Goal: Transaction & Acquisition: Book appointment/travel/reservation

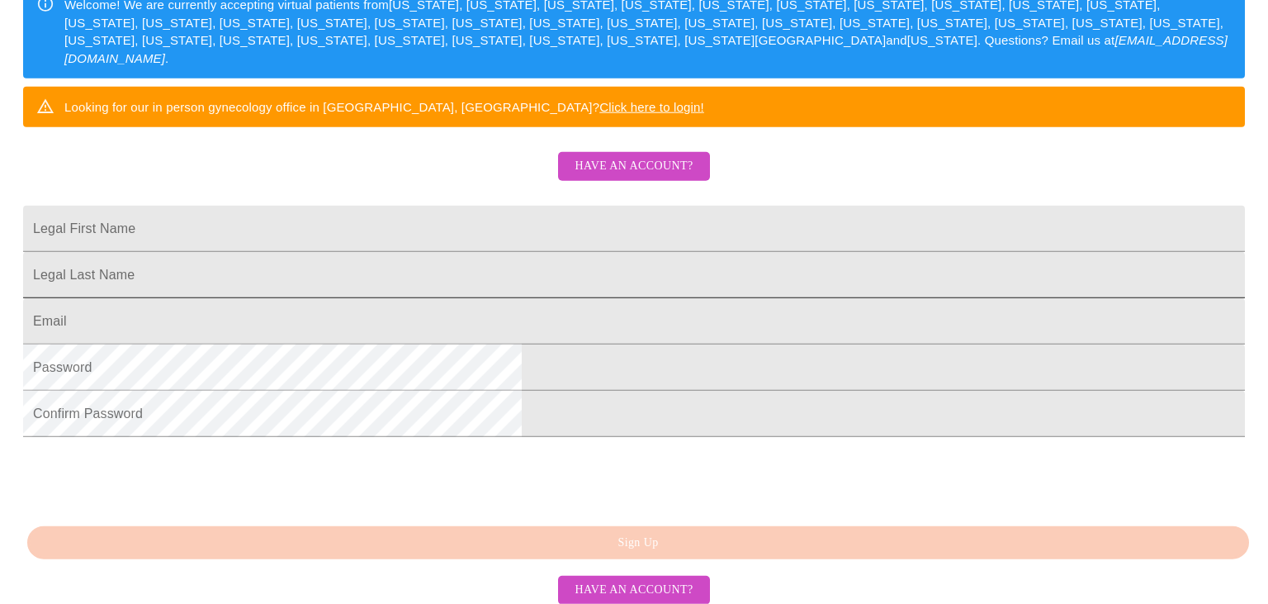
scroll to position [348, 0]
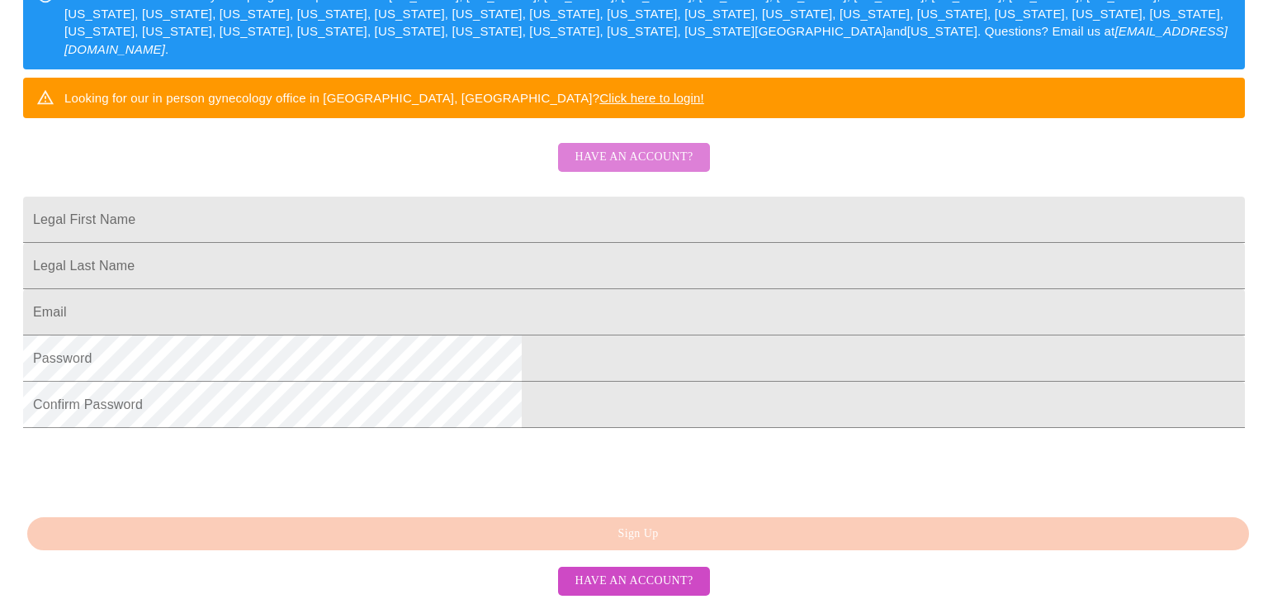
click at [637, 149] on span "Have an account?" at bounding box center [634, 157] width 118 height 21
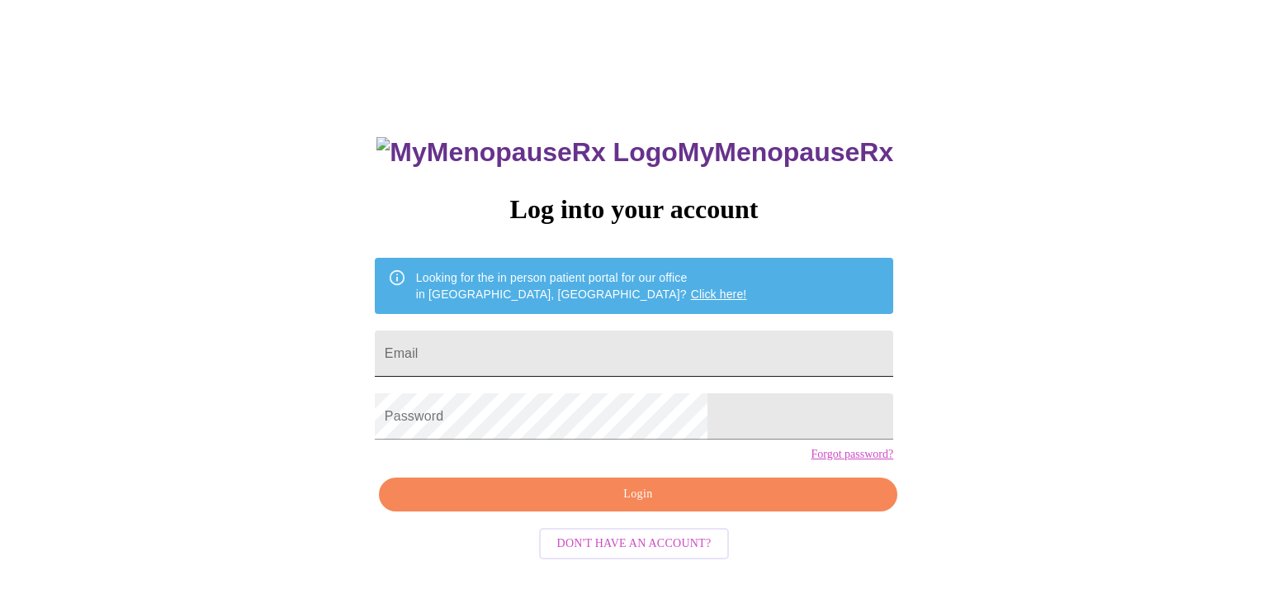
click at [547, 360] on input "Email" at bounding box center [634, 353] width 518 height 46
type input "[EMAIL_ADDRESS][DOMAIN_NAME]"
click at [646, 504] on span "Login" at bounding box center [638, 494] width 480 height 21
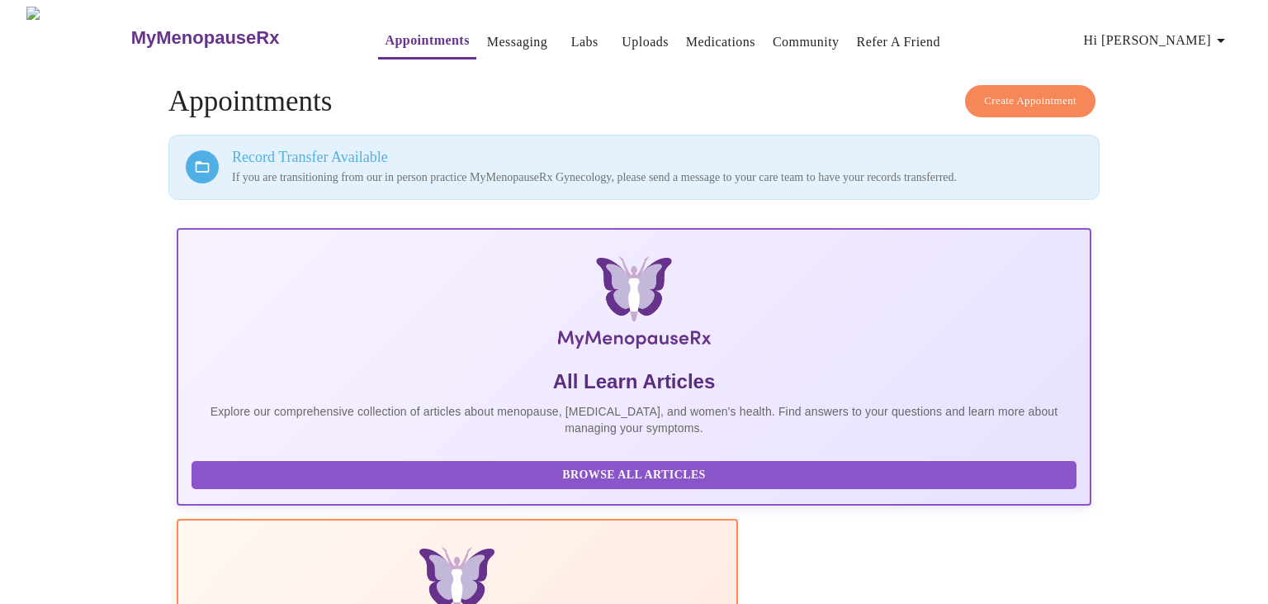
scroll to position [102, 0]
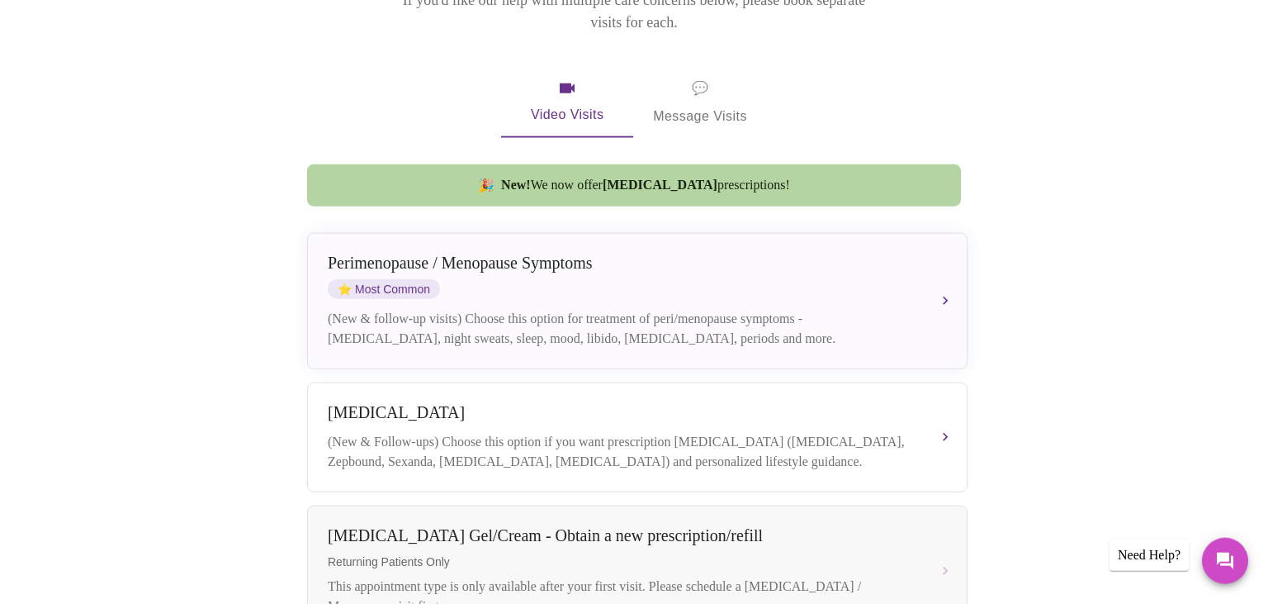
scroll to position [261, 0]
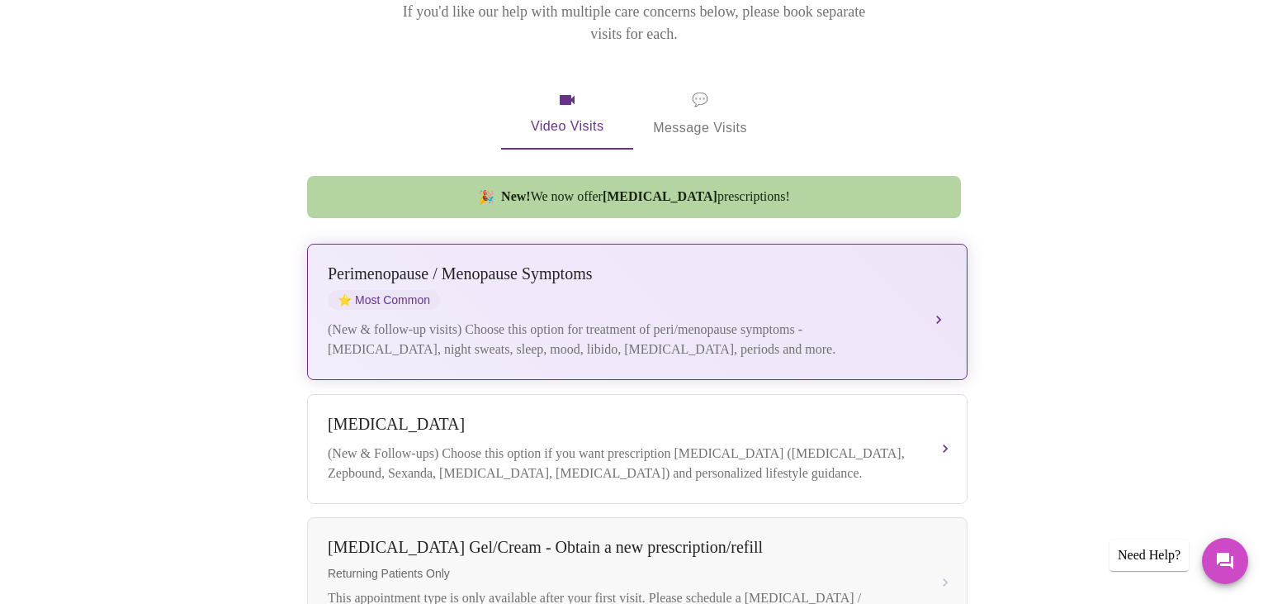
click at [676, 267] on div "[MEDICAL_DATA] / Menopause Symptoms ⭐ Most Common" at bounding box center [621, 286] width 586 height 45
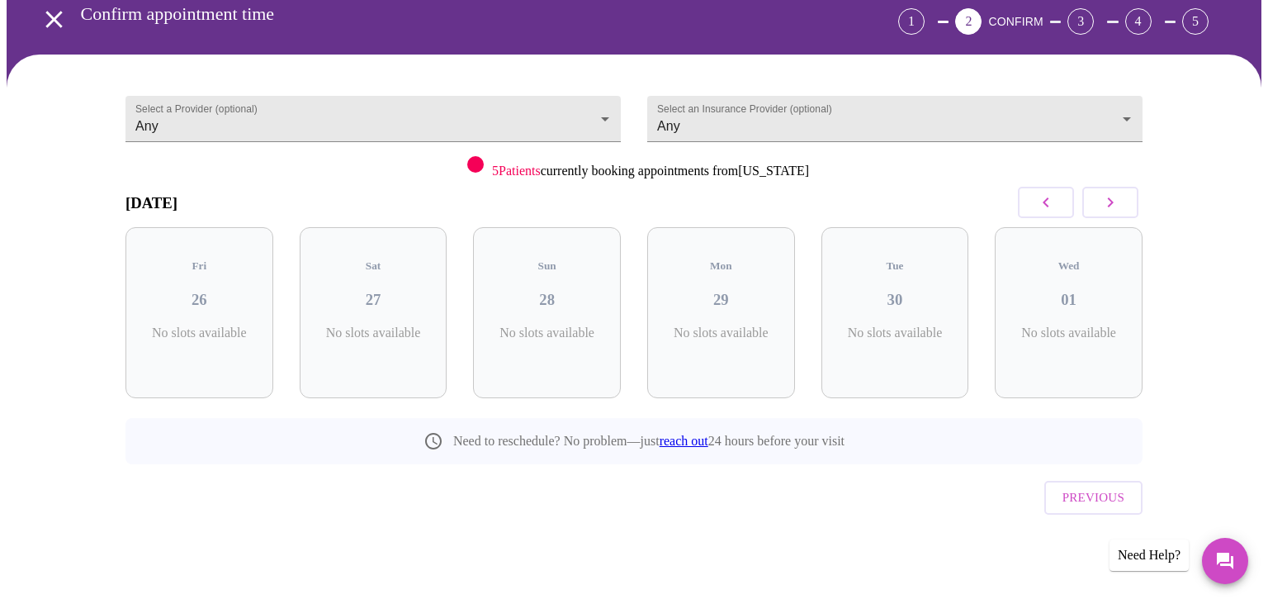
scroll to position [44, 0]
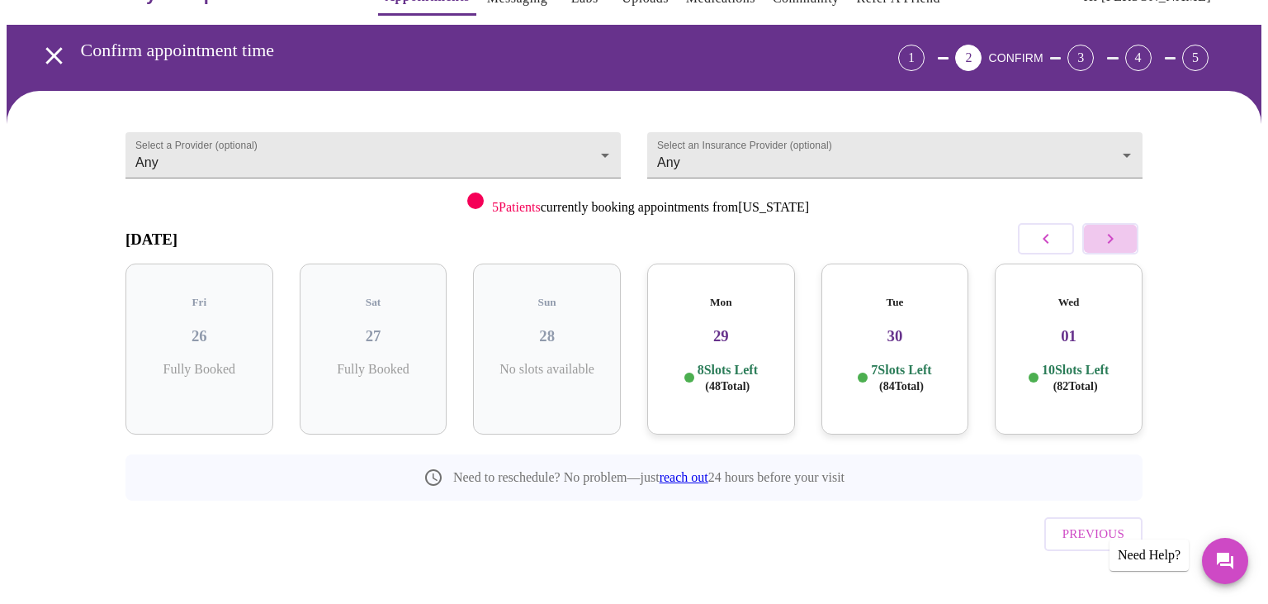
click at [1135, 239] on button "button" at bounding box center [1110, 238] width 56 height 31
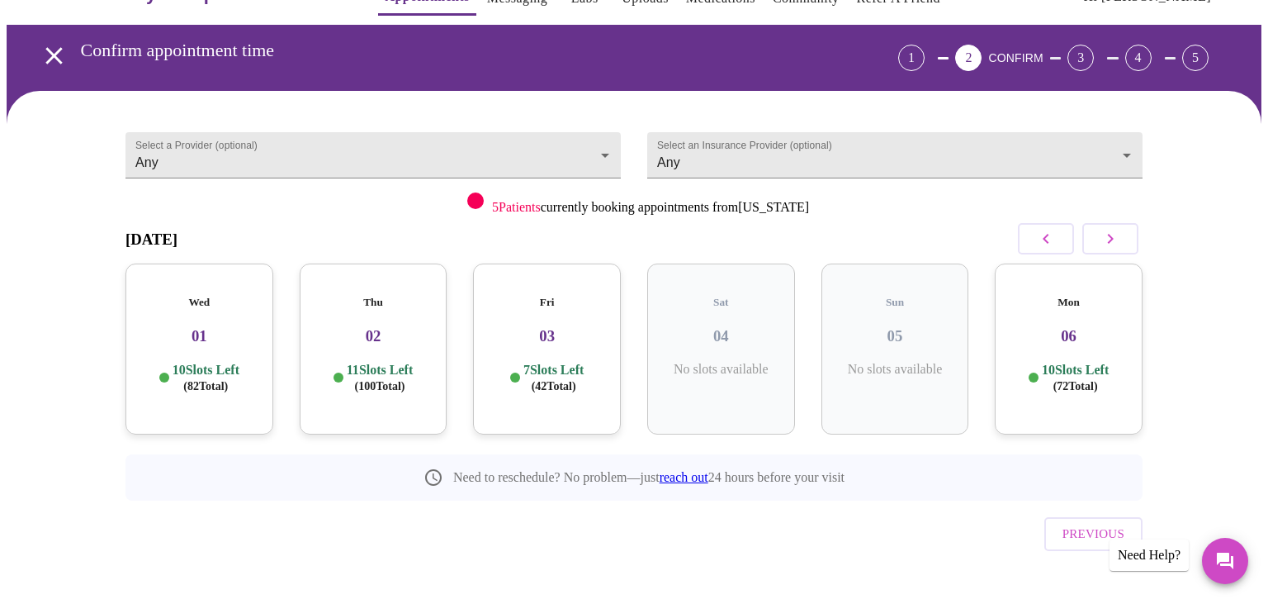
click at [1104, 235] on icon "button" at bounding box center [1111, 239] width 20 height 20
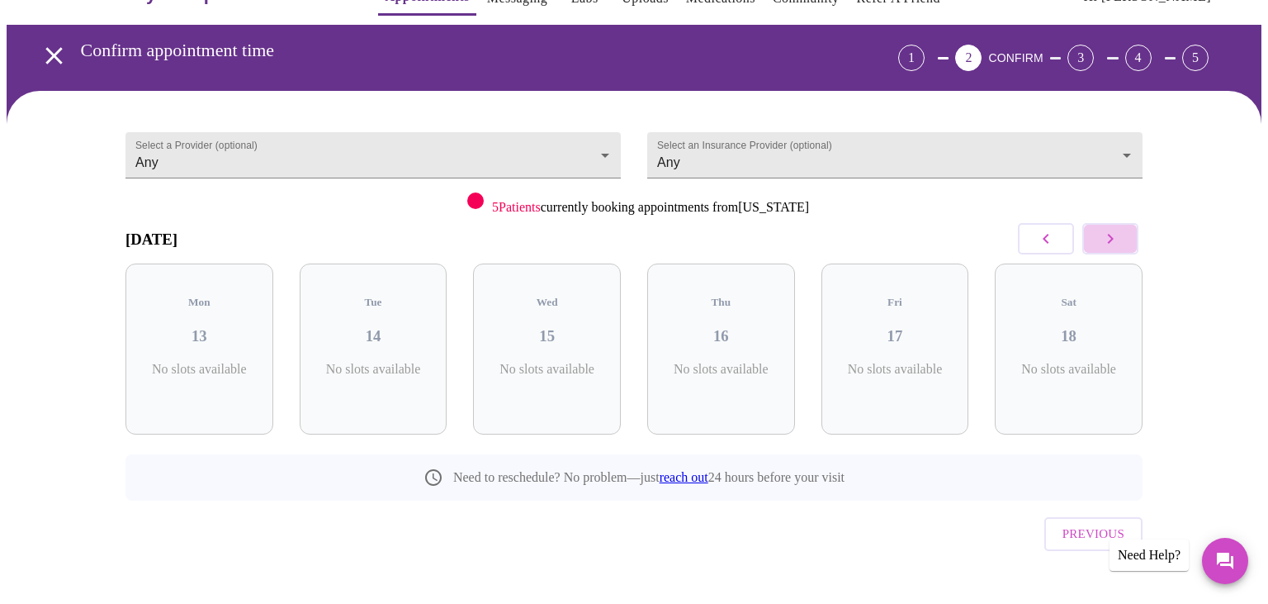
click at [1104, 235] on icon "button" at bounding box center [1111, 239] width 20 height 20
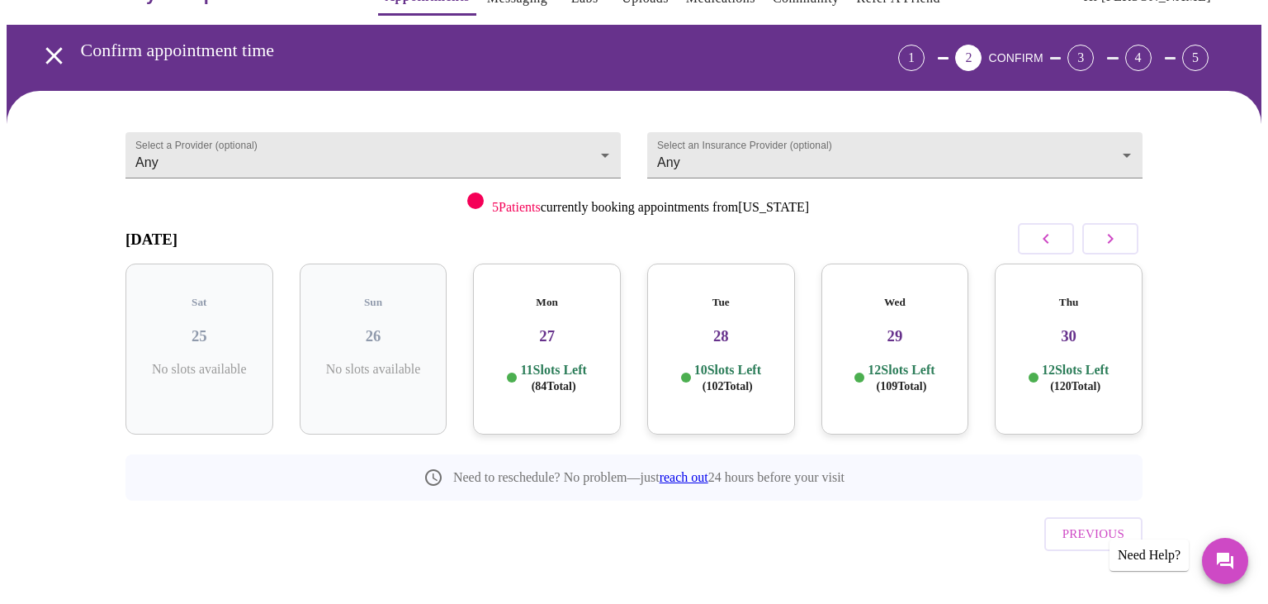
click at [1045, 244] on icon "button" at bounding box center [1046, 239] width 20 height 20
click at [1105, 245] on icon "button" at bounding box center [1111, 239] width 20 height 20
click at [372, 327] on h3 "20" at bounding box center [373, 336] width 121 height 18
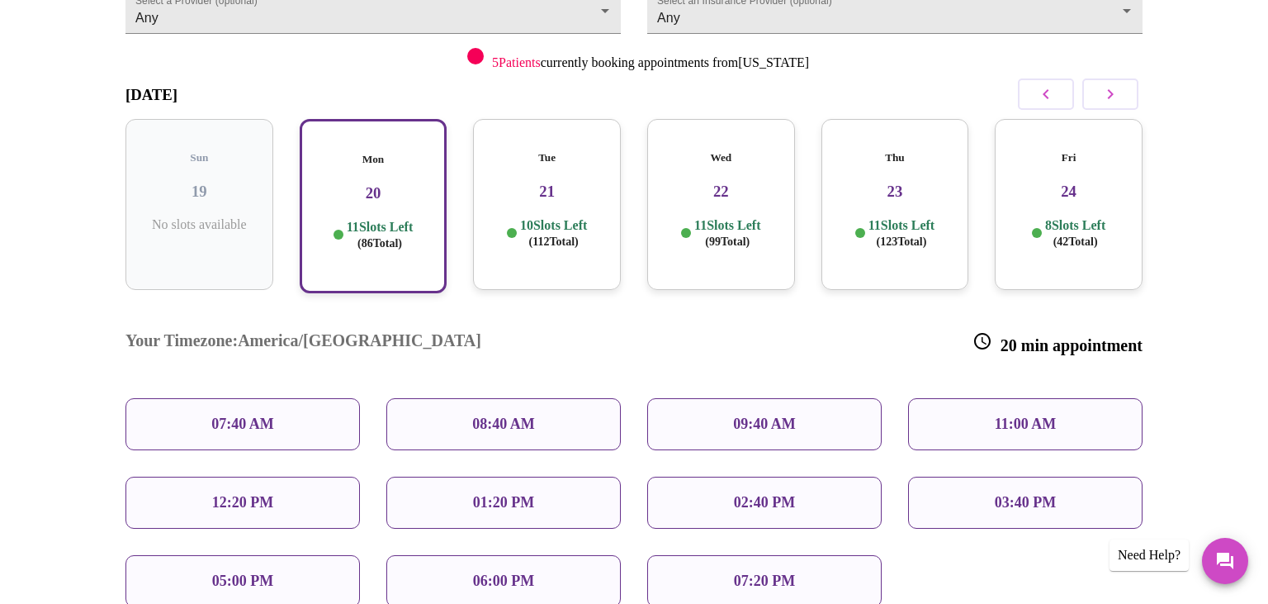
scroll to position [218, 0]
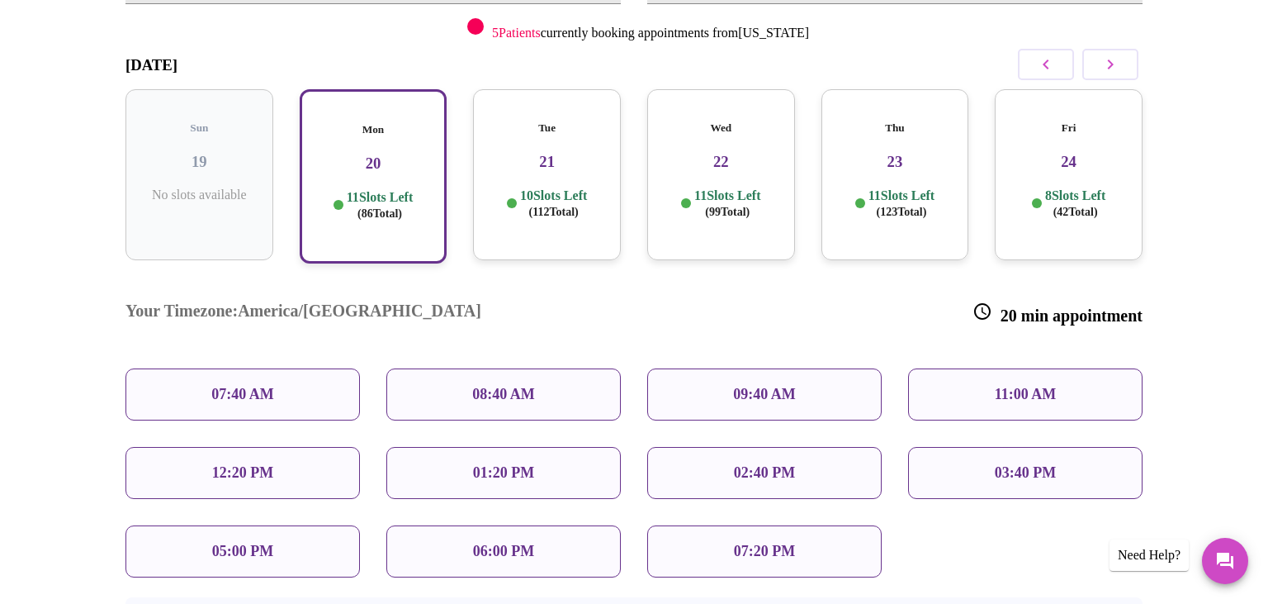
click at [255, 464] on p "12:20 PM" at bounding box center [242, 472] width 61 height 17
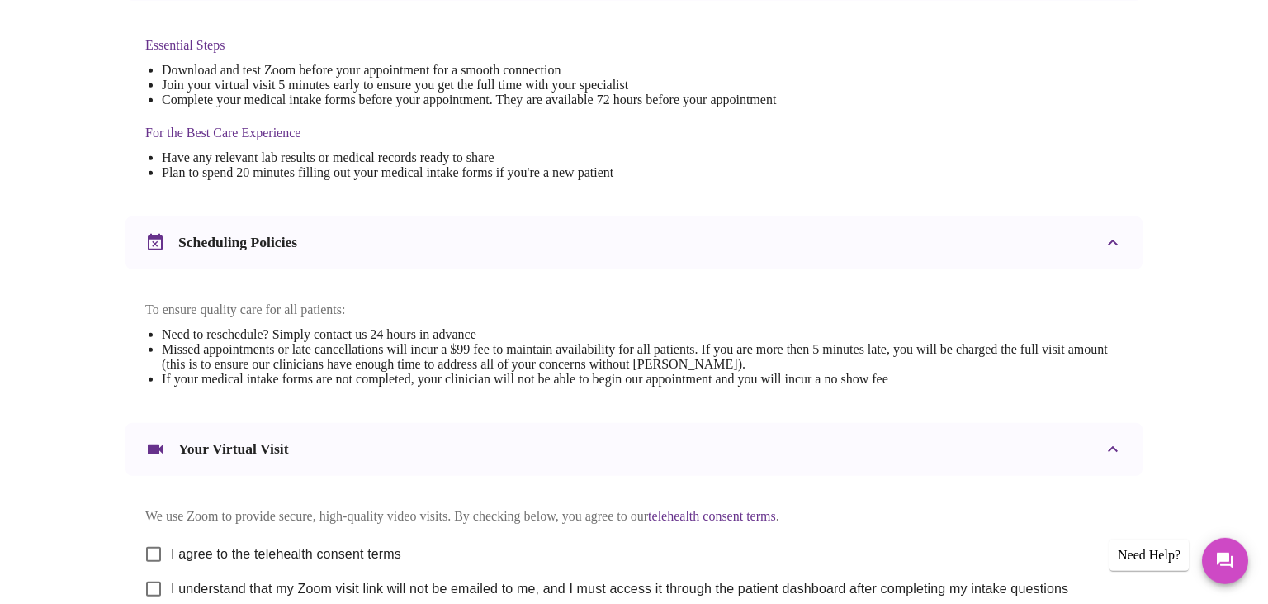
scroll to position [510, 0]
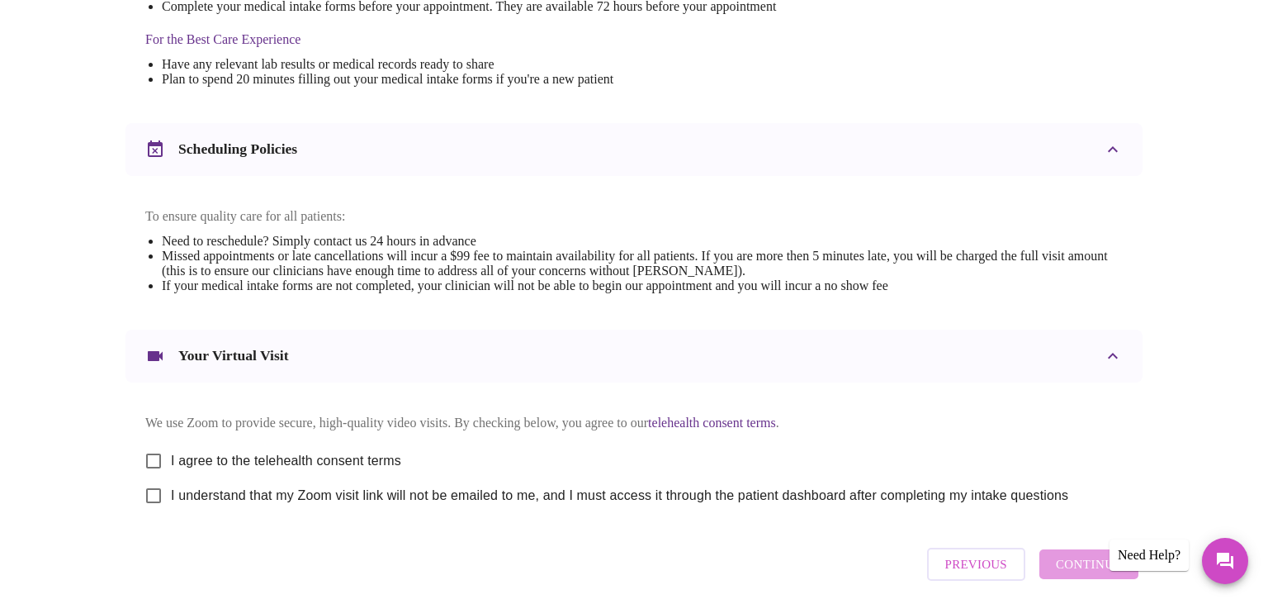
click at [293, 467] on span "I agree to the telehealth consent terms" at bounding box center [286, 461] width 230 height 20
click at [171, 467] on input "I agree to the telehealth consent terms" at bounding box center [153, 460] width 35 height 35
checkbox input "true"
click at [190, 505] on span "I understand that my Zoom visit link will not be emailed to me, and I must acce…" at bounding box center [619, 495] width 897 height 20
click at [171, 513] on input "I understand that my Zoom visit link will not be emailed to me, and I must acce…" at bounding box center [153, 495] width 35 height 35
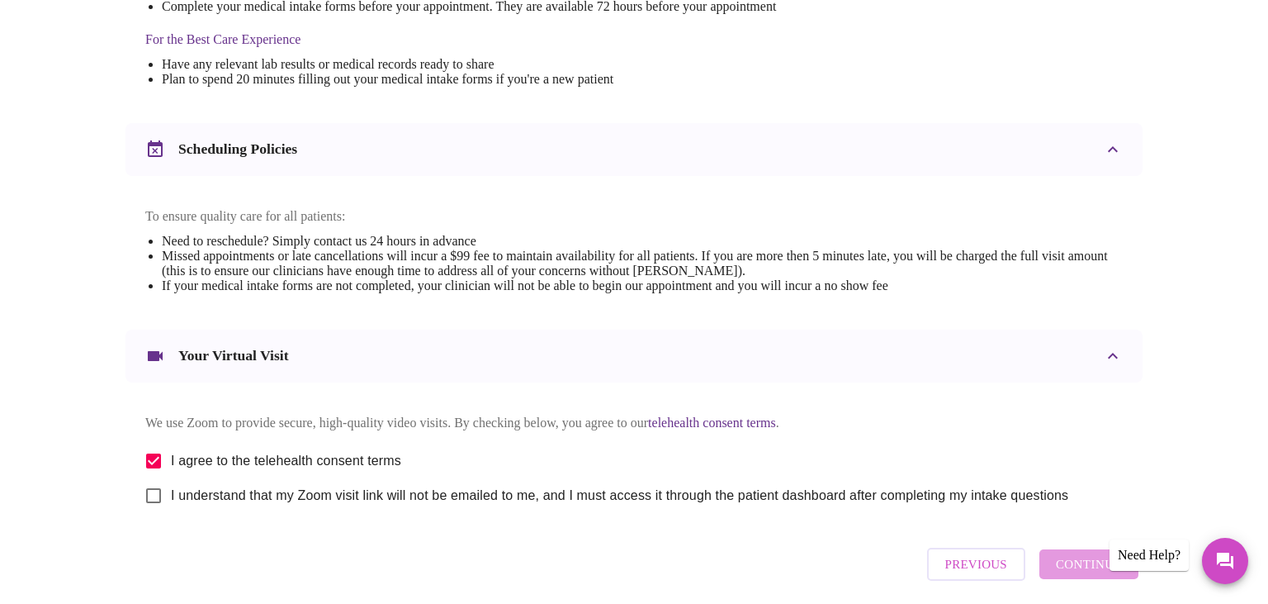
checkbox input "true"
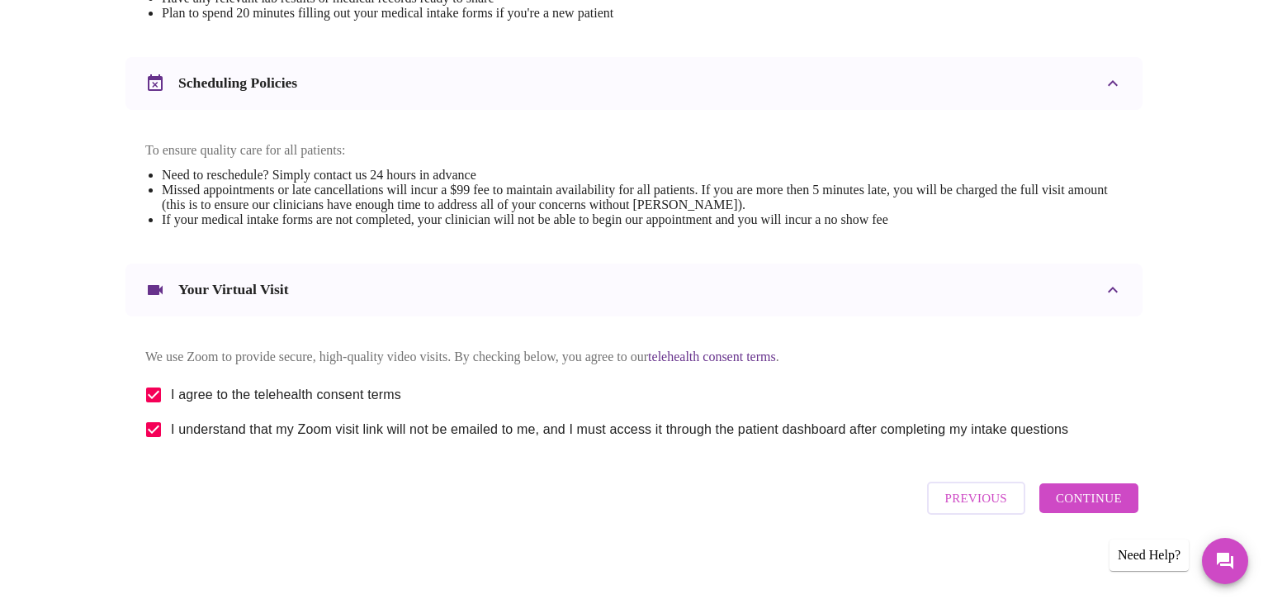
click at [1112, 498] on span "Continue" at bounding box center [1089, 497] width 66 height 21
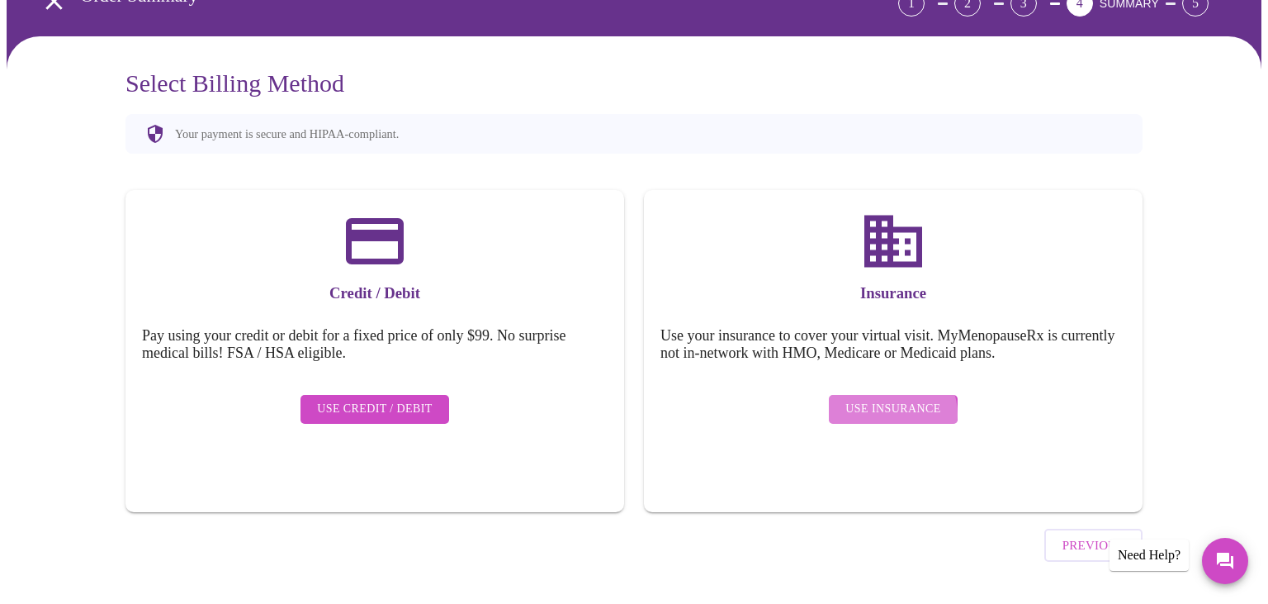
click at [889, 401] on span "Use Insurance" at bounding box center [892, 409] width 95 height 21
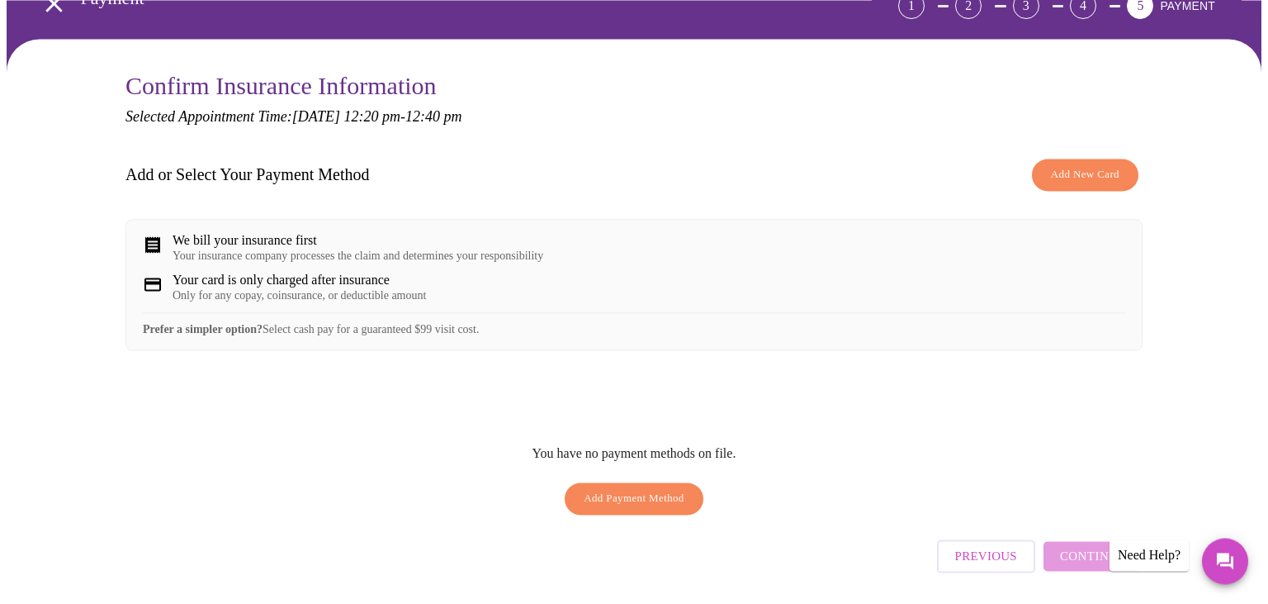
scroll to position [155, 0]
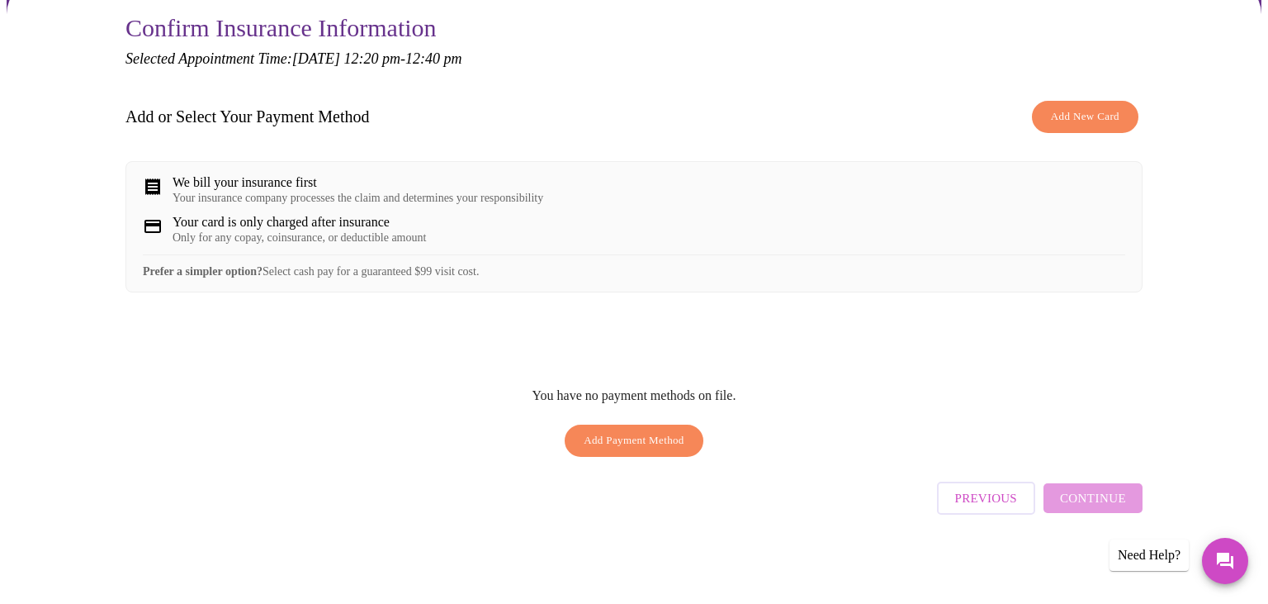
click at [1115, 502] on div "Previous Continue" at bounding box center [1040, 494] width 206 height 58
click at [632, 450] on span "Add Payment Method" at bounding box center [634, 440] width 101 height 19
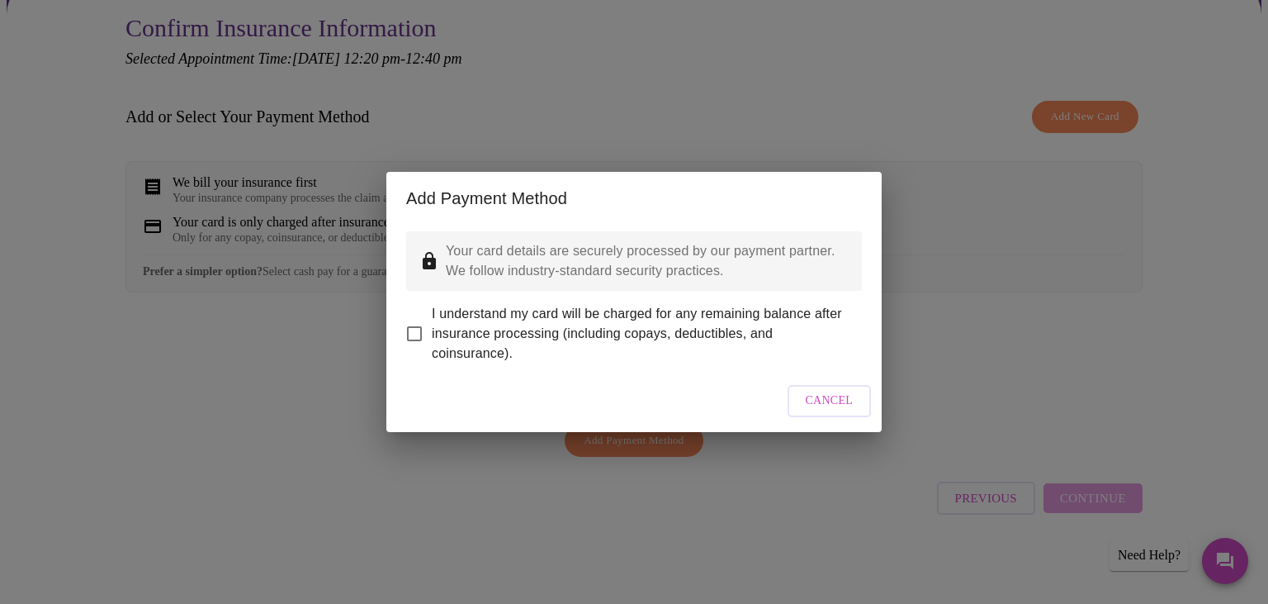
click at [474, 315] on span "I understand my card will be charged for any remaining balance after insurance …" at bounding box center [640, 333] width 417 height 59
click at [432, 316] on input "I understand my card will be charged for any remaining balance after insurance …" at bounding box center [414, 333] width 35 height 35
checkbox input "true"
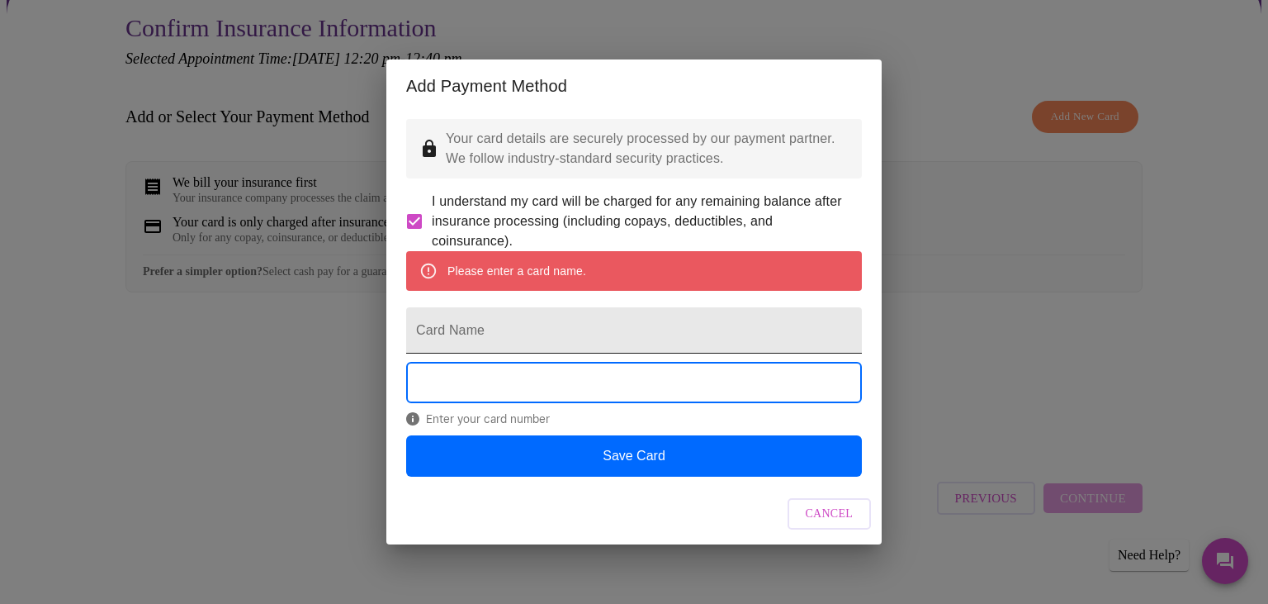
click at [500, 340] on input "Card Name" at bounding box center [634, 330] width 456 height 46
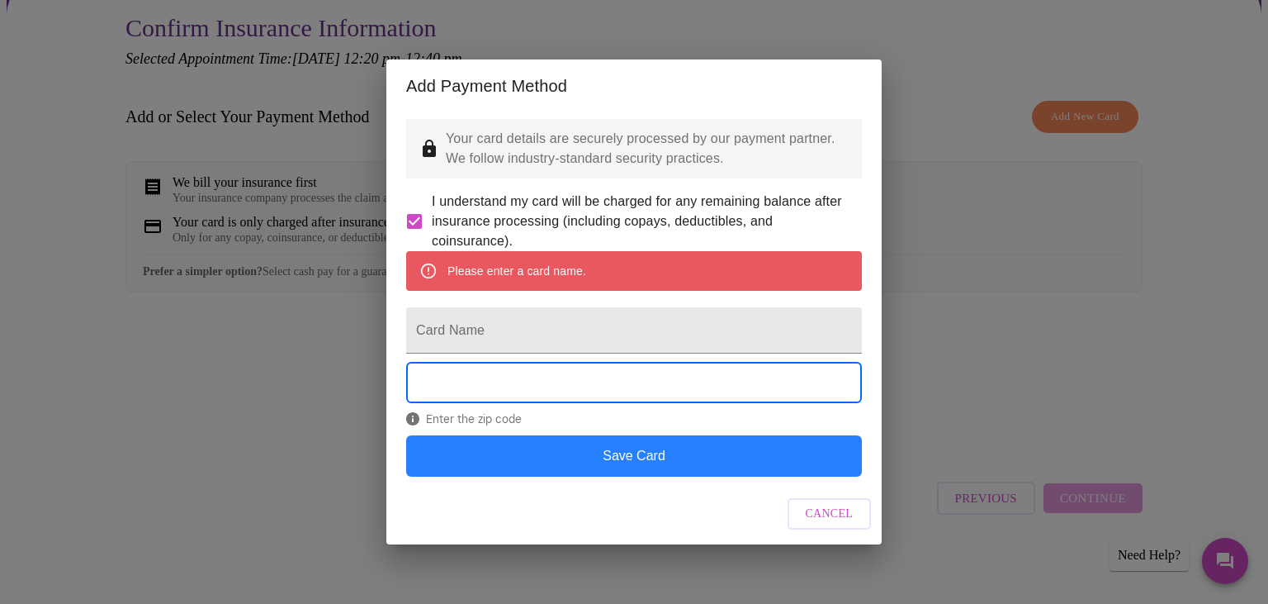
click at [677, 476] on button "Save Card" at bounding box center [634, 455] width 456 height 41
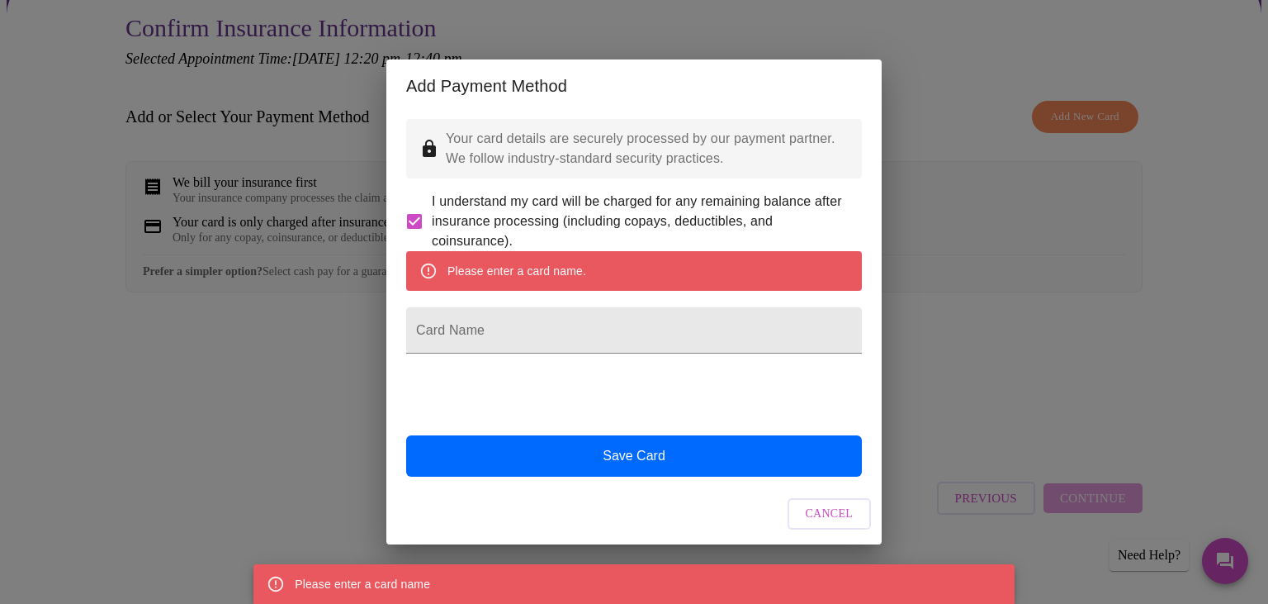
scroll to position [0, 0]
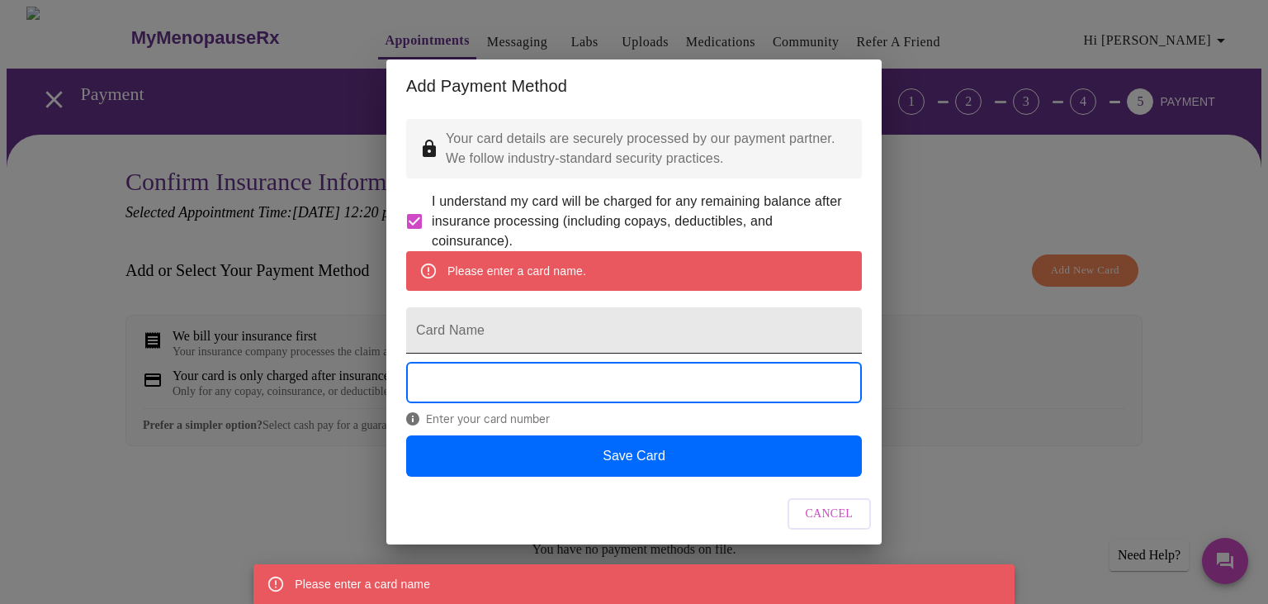
click at [542, 335] on input "Card Name" at bounding box center [634, 330] width 456 height 46
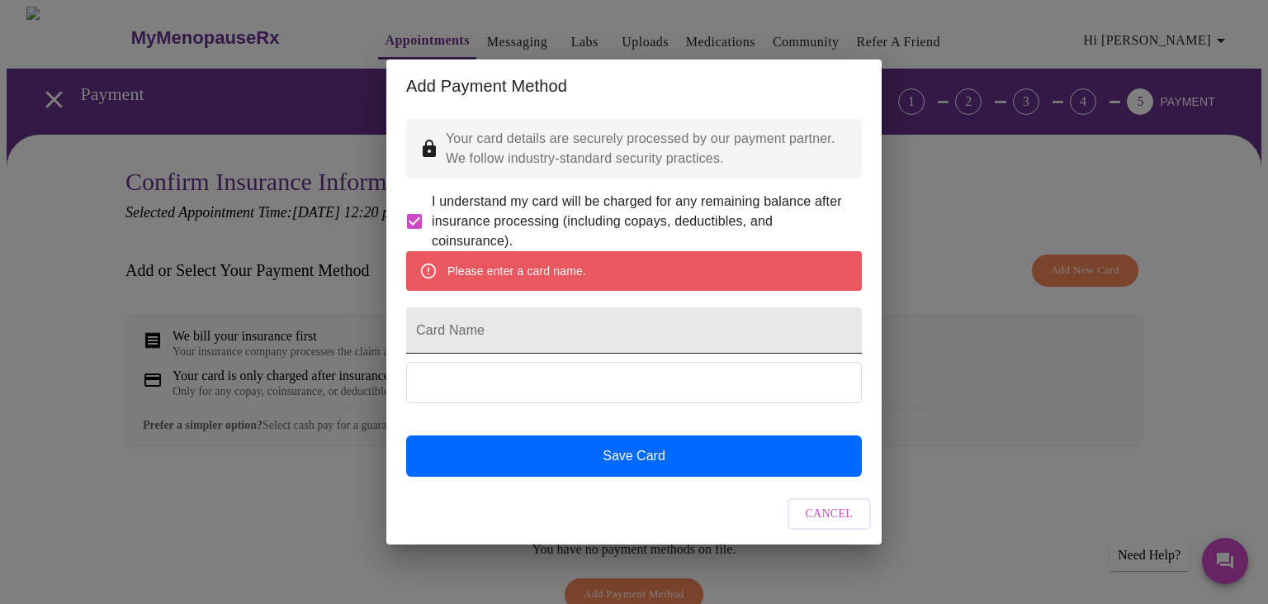
click at [541, 335] on input "Card Name" at bounding box center [634, 330] width 456 height 46
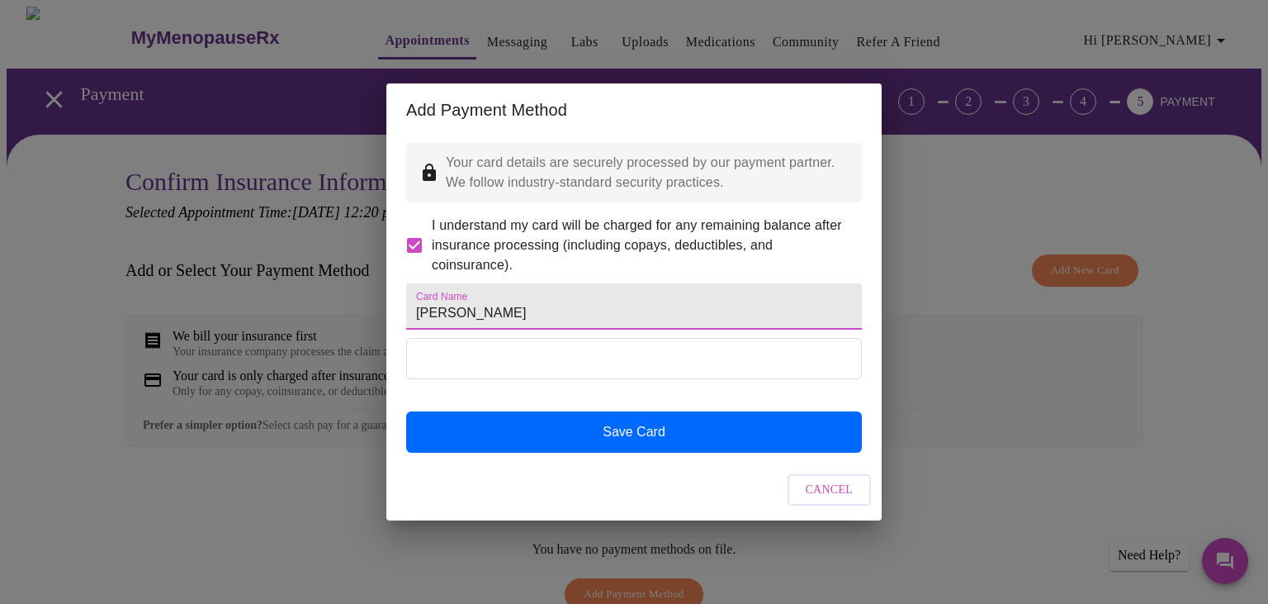
type input "[PERSON_NAME]"
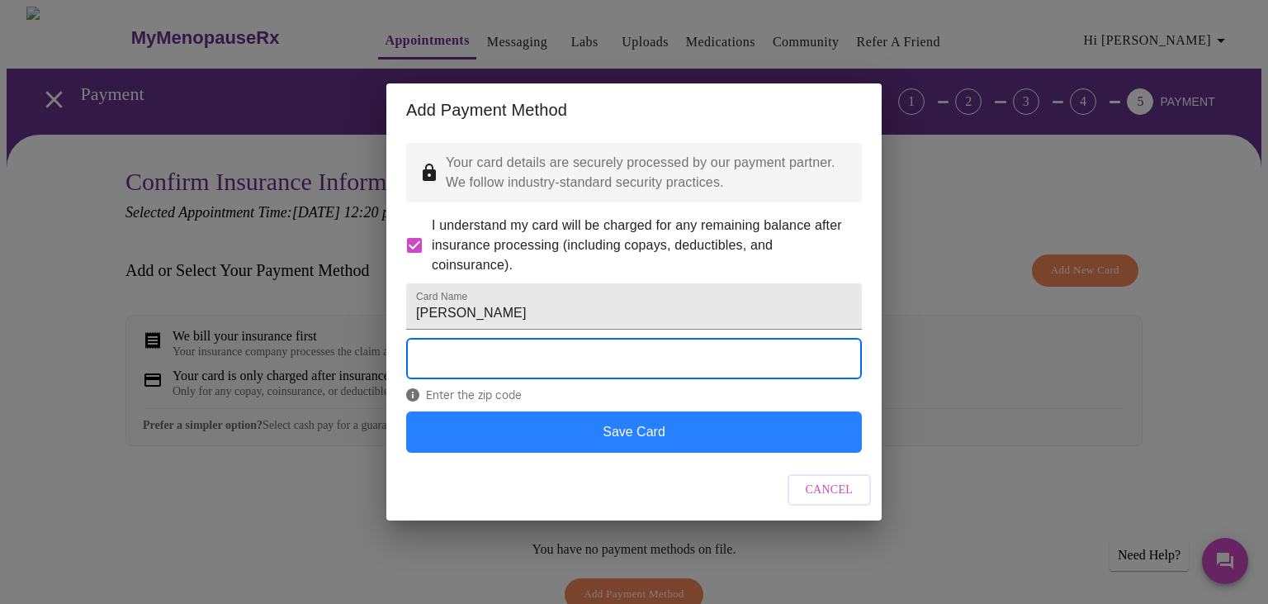
click at [629, 452] on button "Save Card" at bounding box center [634, 431] width 456 height 41
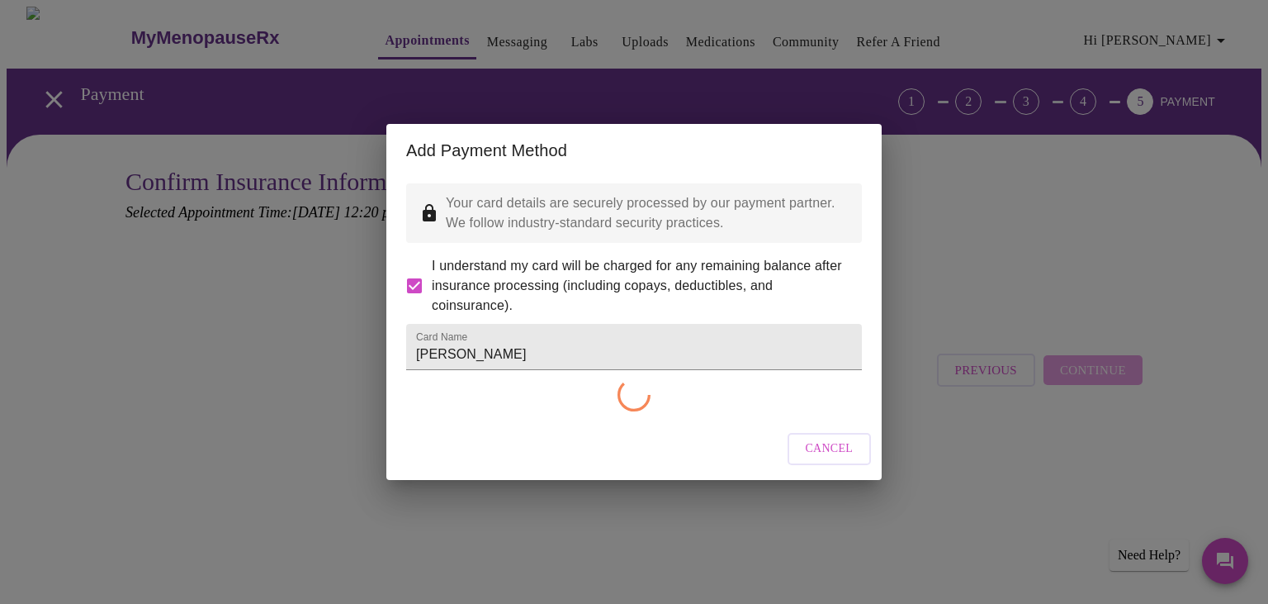
checkbox input "false"
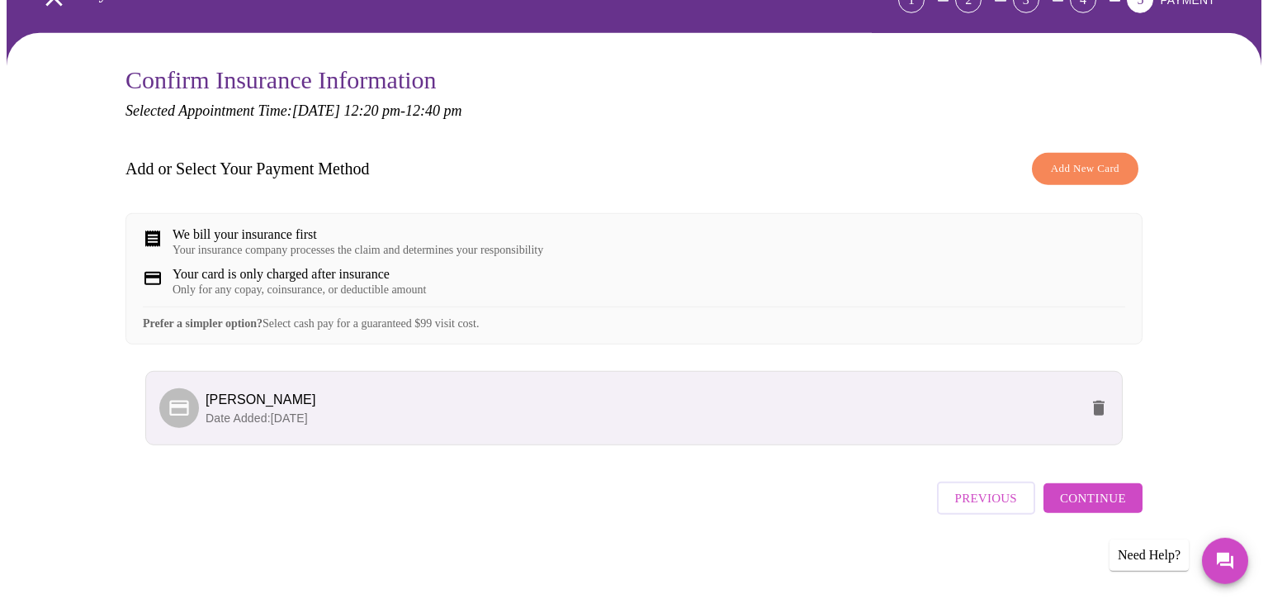
scroll to position [112, 0]
click at [1134, 503] on button "Continue" at bounding box center [1093, 498] width 99 height 30
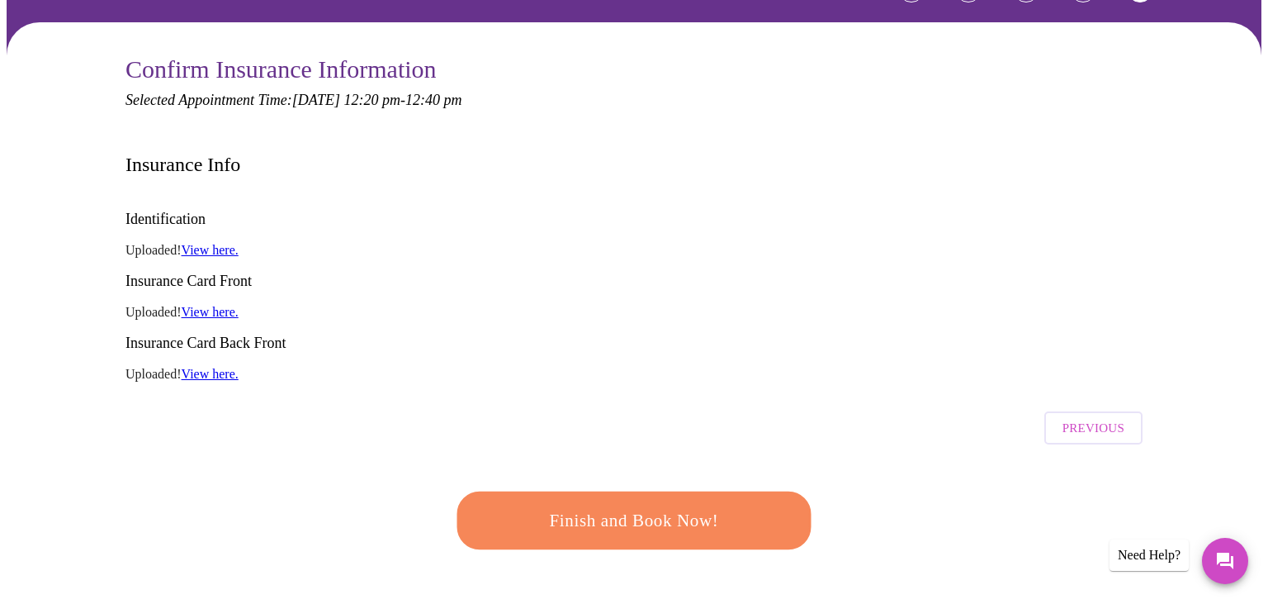
click at [633, 505] on span "Finish and Book Now!" at bounding box center [633, 520] width 305 height 31
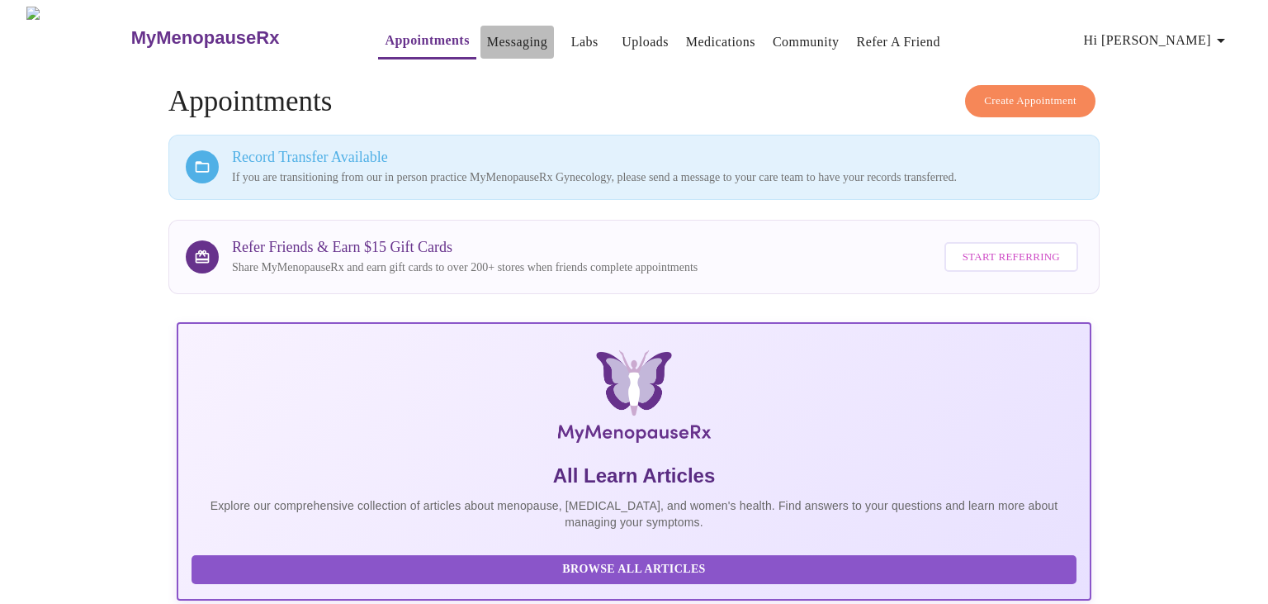
click at [487, 34] on link "Messaging" at bounding box center [517, 42] width 60 height 23
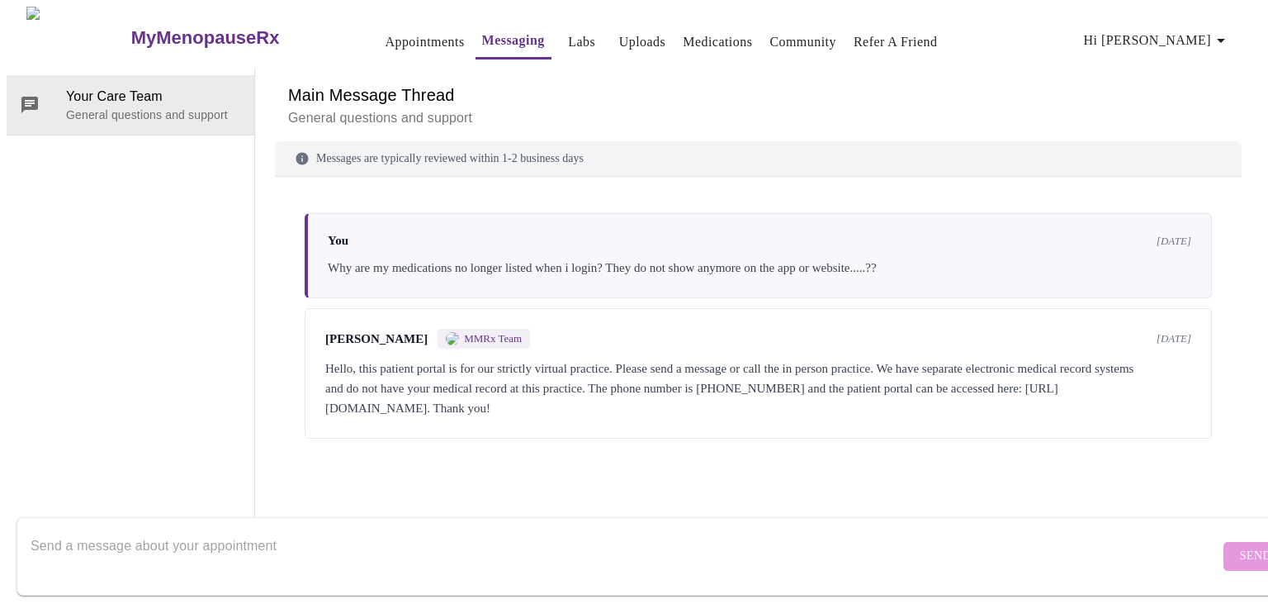
click at [568, 41] on link "Labs" at bounding box center [581, 42] width 27 height 23
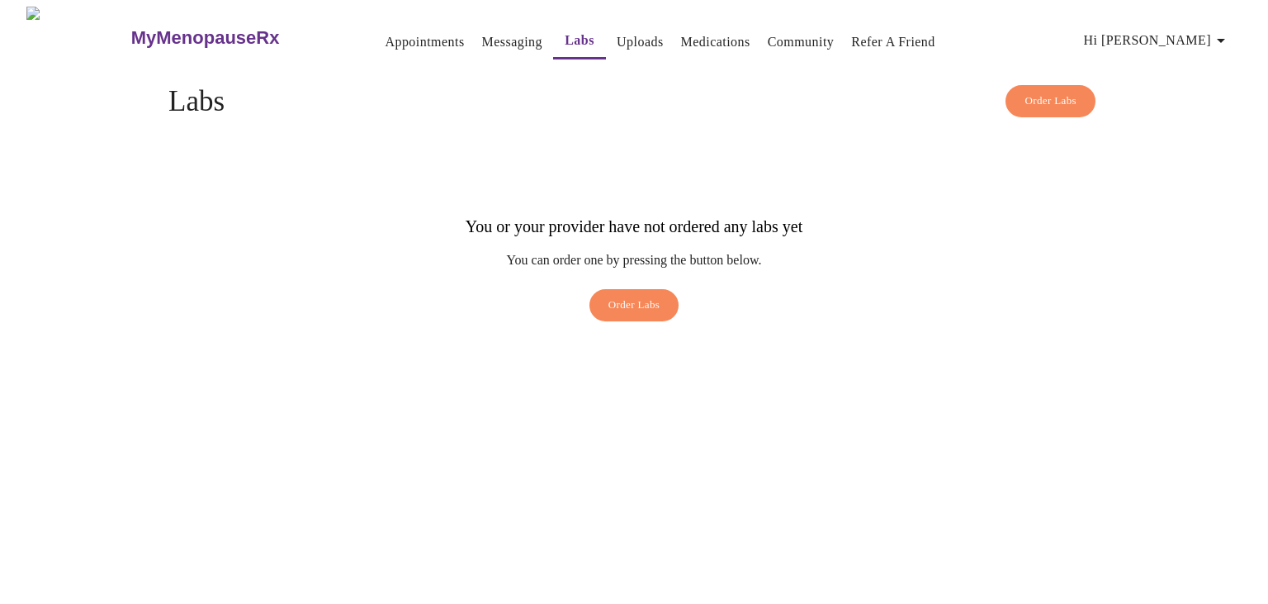
click at [994, 237] on div "You or your provider have not ordered any labs yet You can order one by pressin…" at bounding box center [633, 241] width 931 height 80
click at [1213, 41] on span "Hi [PERSON_NAME]" at bounding box center [1157, 40] width 147 height 23
drag, startPoint x: 976, startPoint y: 262, endPoint x: 900, endPoint y: 97, distance: 181.0
click at [976, 261] on div at bounding box center [634, 302] width 1268 height 604
click at [1194, 33] on span "Hi [PERSON_NAME]" at bounding box center [1157, 40] width 147 height 23
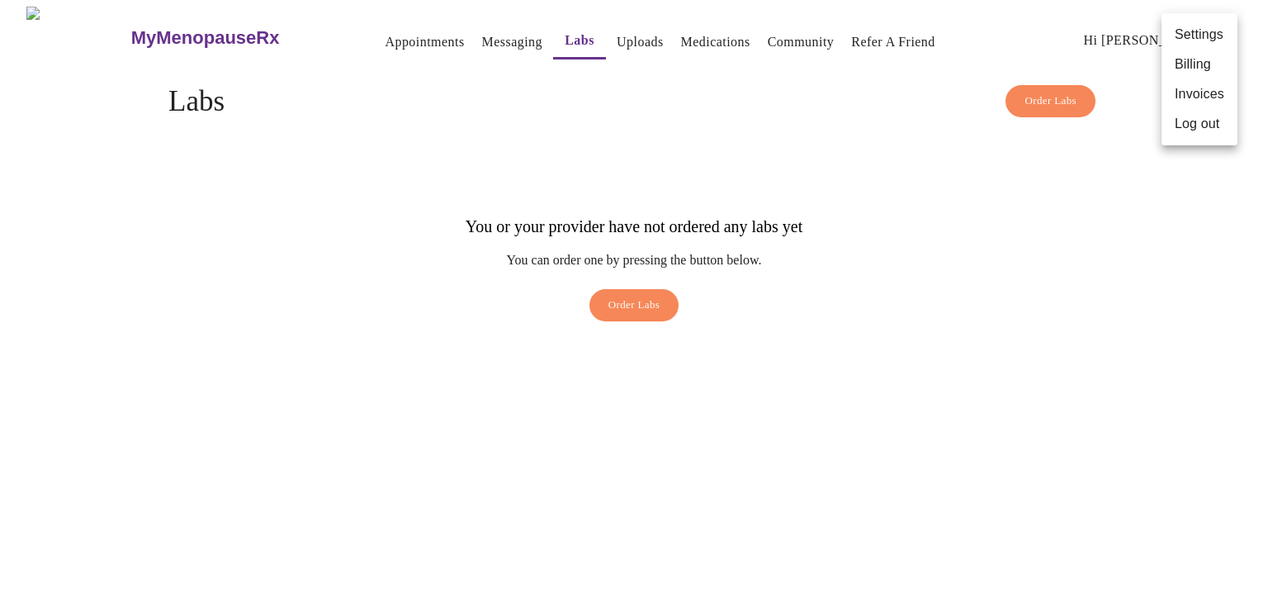
click at [1048, 199] on div at bounding box center [634, 302] width 1268 height 604
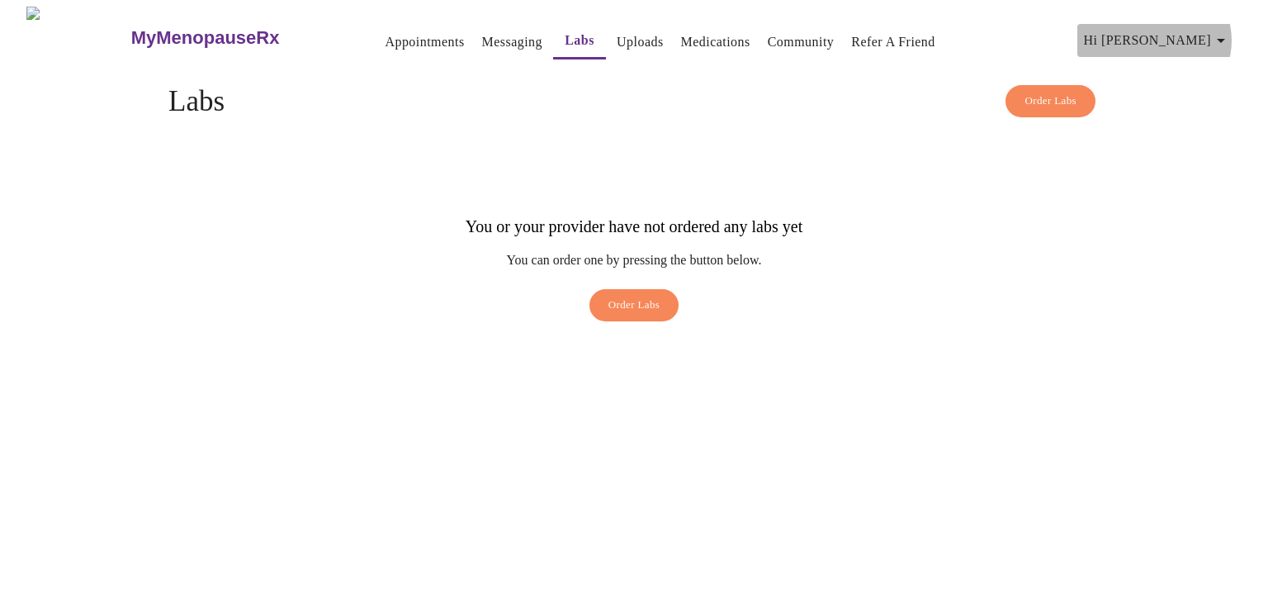
click at [1225, 39] on icon "button" at bounding box center [1221, 41] width 8 height 4
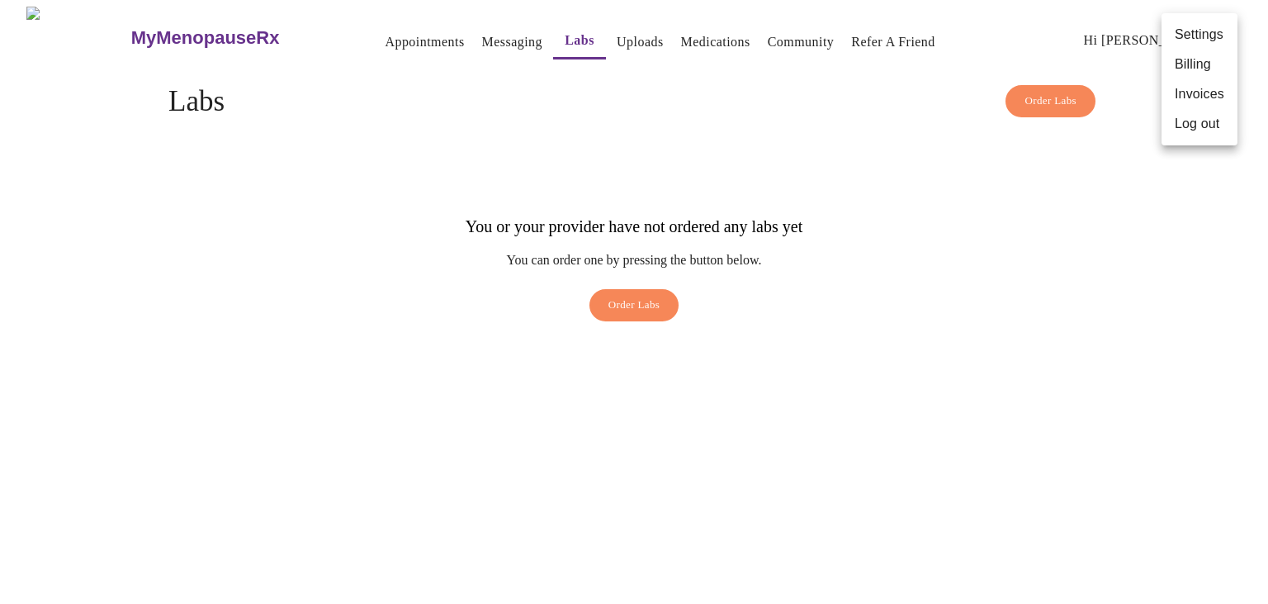
click at [1200, 135] on li "Log out" at bounding box center [1200, 124] width 76 height 30
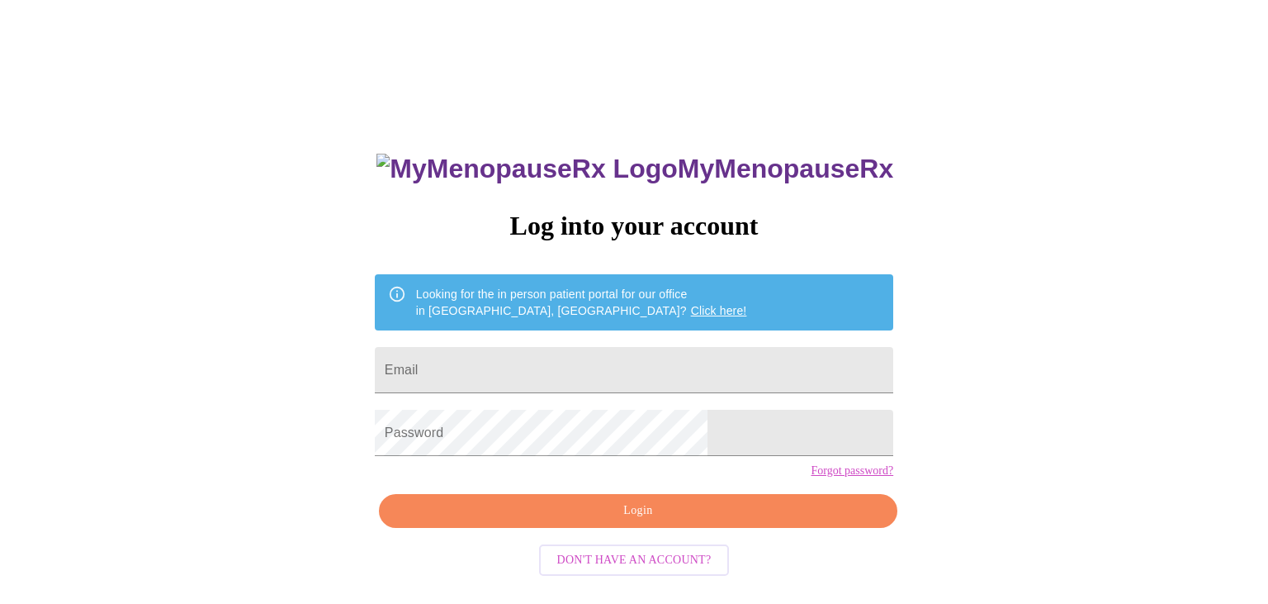
click at [981, 466] on div "MyMenopauseRx Log into your account Looking for the in person patient portal fo…" at bounding box center [634, 369] width 1255 height 724
